Goal: Task Accomplishment & Management: Manage account settings

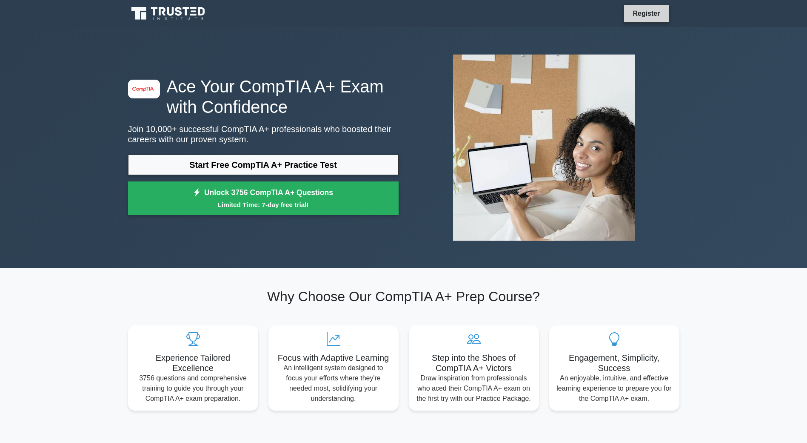
click at [631, 12] on link "Register" at bounding box center [646, 13] width 37 height 11
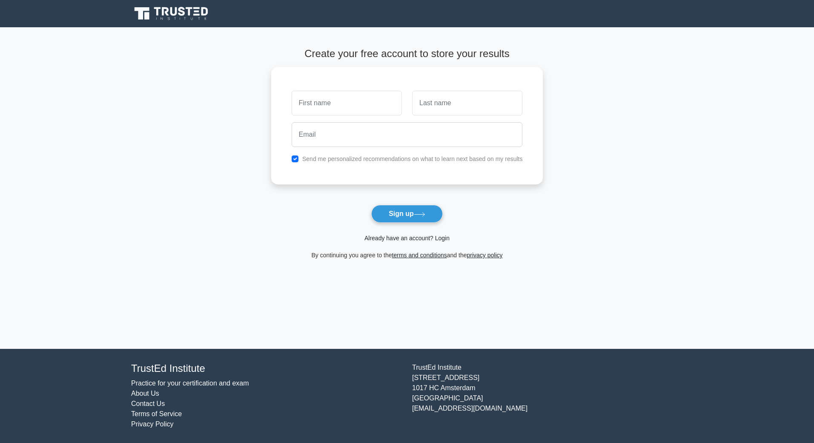
click at [403, 238] on link "Already have an account? Login" at bounding box center [406, 237] width 85 height 7
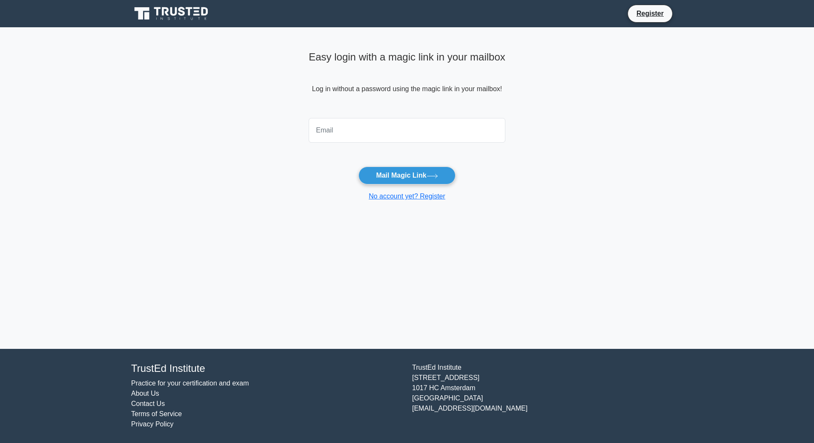
click at [351, 135] on input "email" at bounding box center [406, 130] width 197 height 25
type input "akunnacyber@yahoo.com"
click at [397, 171] on button "Mail Magic Link" at bounding box center [406, 175] width 97 height 18
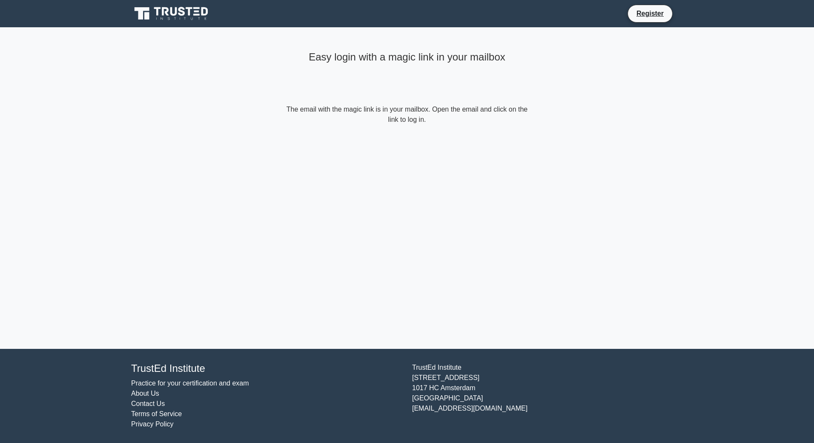
click at [344, 114] on form "The email with the magic link is in your mailbox. Open the email and click on t…" at bounding box center [406, 114] width 245 height 20
click at [334, 108] on form "The email with the magic link is in your mailbox. Open the email and click on t…" at bounding box center [406, 114] width 245 height 20
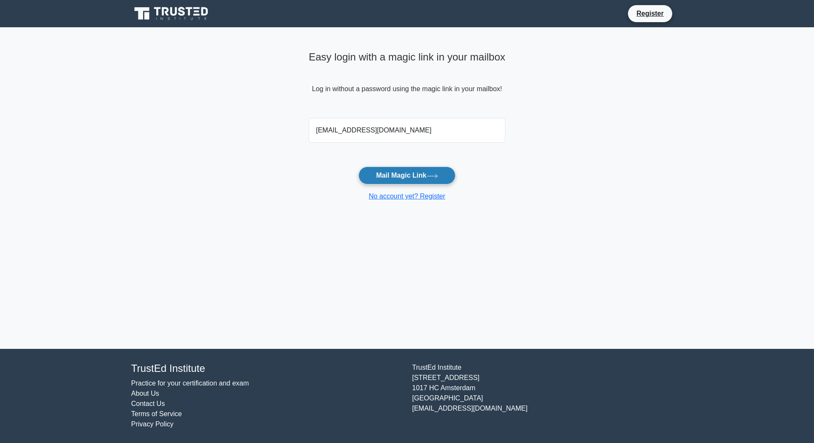
click at [405, 171] on button "Mail Magic Link" at bounding box center [406, 175] width 97 height 18
drag, startPoint x: 414, startPoint y: 128, endPoint x: 263, endPoint y: 117, distance: 152.3
click at [263, 117] on main "Easy login with a magic link in your mailbox Log in without a password using th…" at bounding box center [407, 187] width 814 height 321
type input "ifeanyiakunna@yahoo.com"
click at [391, 178] on button "Mail Magic Link" at bounding box center [406, 175] width 97 height 18
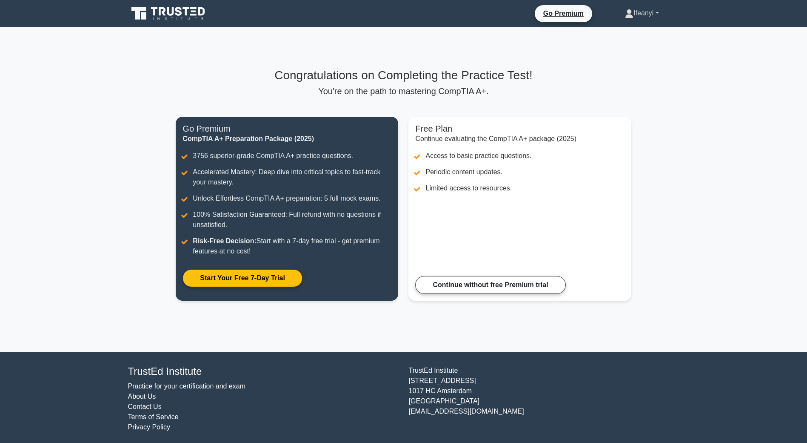
click at [631, 10] on link "Ifeanyi" at bounding box center [642, 13] width 74 height 17
click at [623, 32] on link "Profile" at bounding box center [638, 33] width 67 height 14
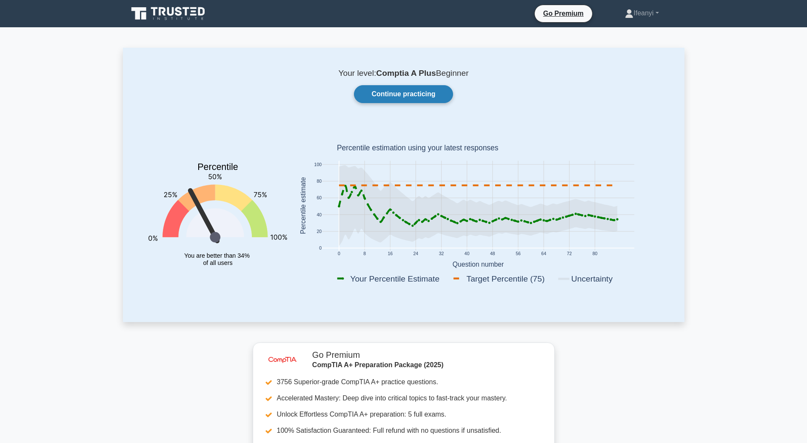
click at [413, 98] on link "Continue practicing" at bounding box center [403, 94] width 99 height 18
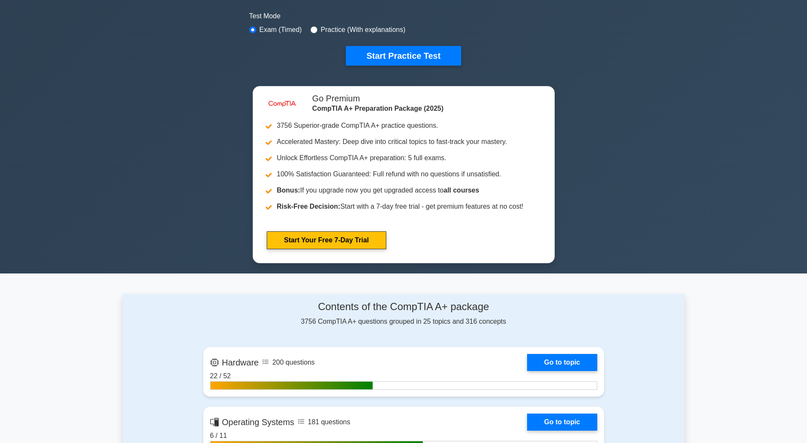
scroll to position [383, 0]
